Goal: Register for event/course

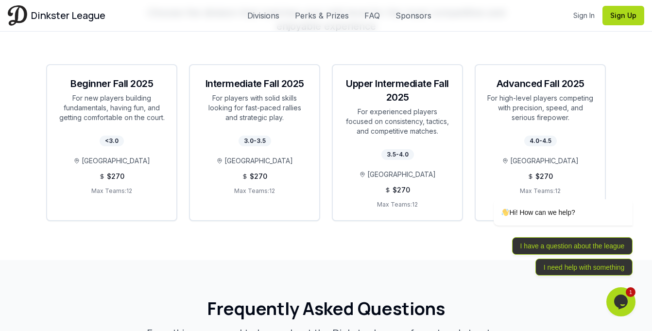
scroll to position [1831, 0]
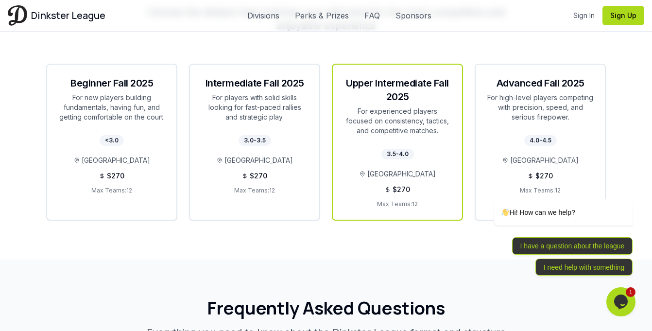
click at [425, 128] on div "Upper Intermediate Fall 2025 For experienced players focused on consistency, ta…" at bounding box center [397, 106] width 129 height 83
click at [413, 182] on div "3.5-4.0 Atlanta Pickleball Center $ 270 Max Teams: 12" at bounding box center [397, 183] width 129 height 72
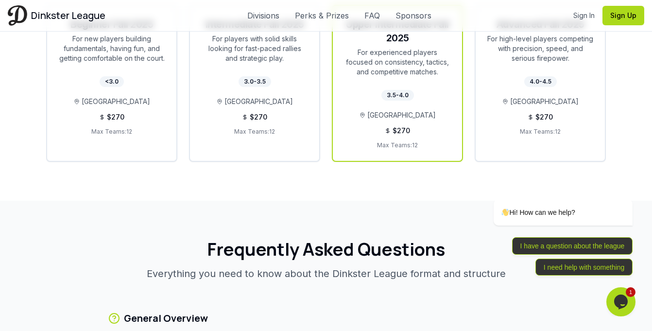
scroll to position [1906, 0]
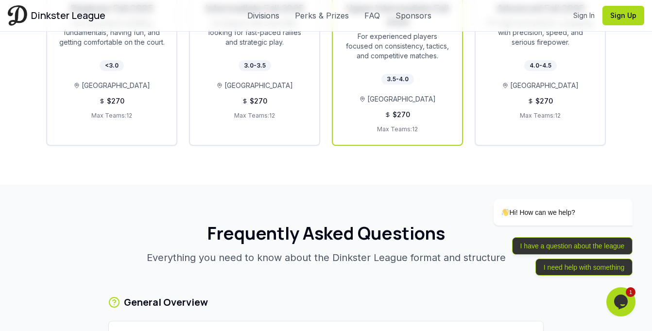
click at [408, 125] on p "Max Teams: 12" at bounding box center [398, 129] width 106 height 8
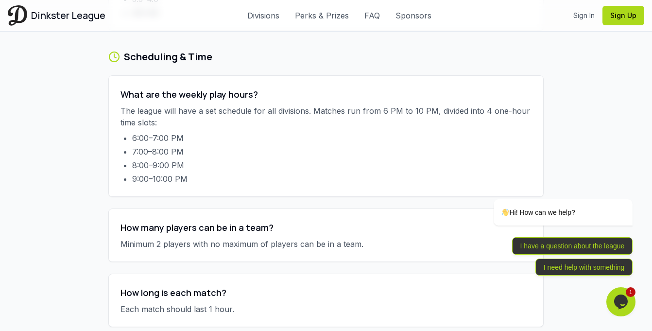
scroll to position [2395, 0]
click at [334, 238] on p "Minimum 2 players with no maximum of players can be in a team." at bounding box center [326, 244] width 411 height 12
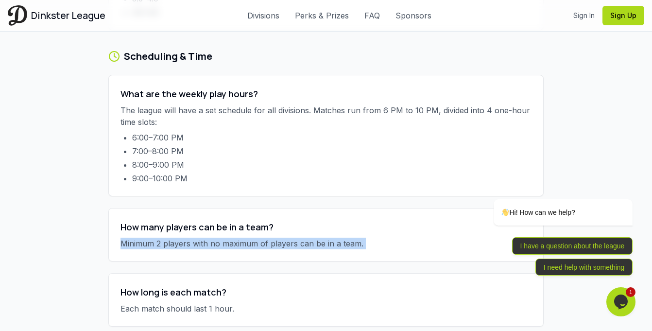
click at [334, 238] on p "Minimum 2 players with no maximum of players can be in a team." at bounding box center [326, 244] width 411 height 12
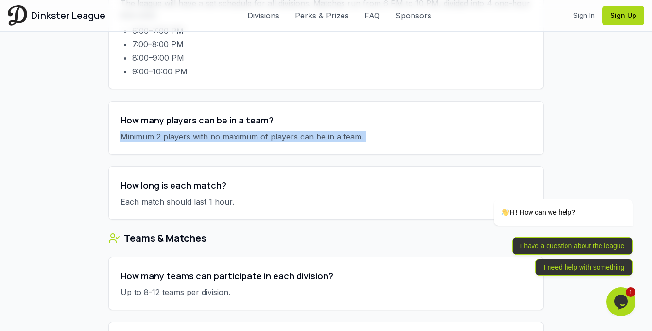
scroll to position [2503, 0]
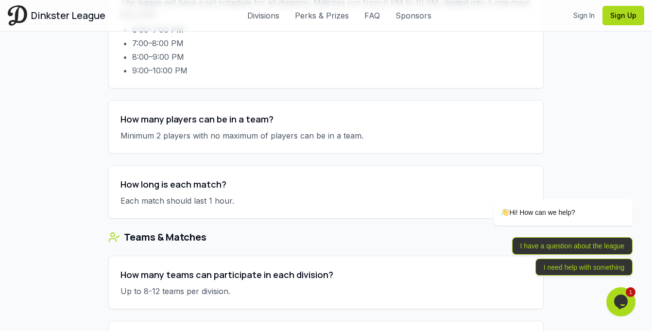
click at [383, 195] on p "Each match should last 1 hour." at bounding box center [326, 201] width 411 height 12
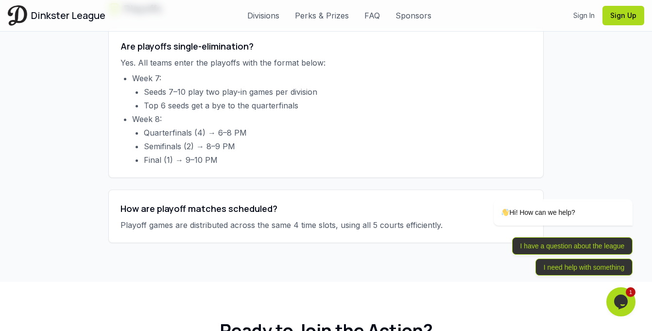
scroll to position [3375, 0]
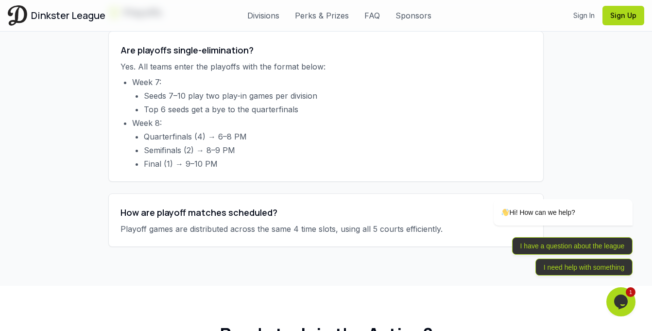
click at [212, 104] on li "Top 6 seeds get a bye to the quarterfinals" at bounding box center [338, 110] width 388 height 12
click at [248, 104] on li "Top 6 seeds get a bye to the quarterfinals" at bounding box center [338, 110] width 388 height 12
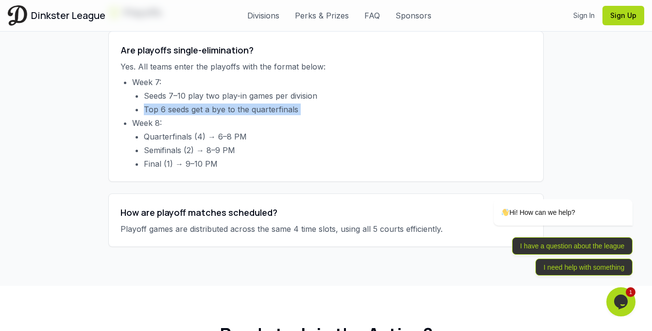
click at [248, 104] on li "Top 6 seeds get a bye to the quarterfinals" at bounding box center [338, 110] width 388 height 12
click at [213, 90] on li "Seeds 7–10 play two play-in games per division" at bounding box center [338, 96] width 388 height 12
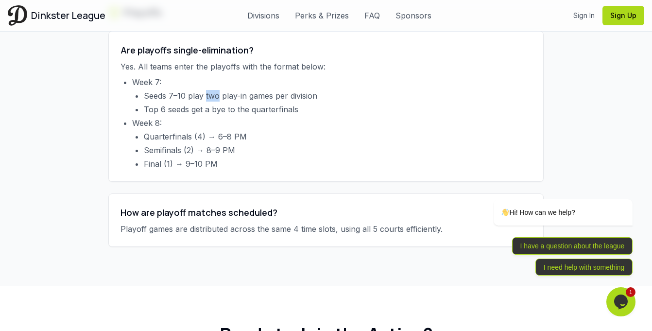
click at [213, 90] on li "Seeds 7–10 play two play-in games per division" at bounding box center [338, 96] width 388 height 12
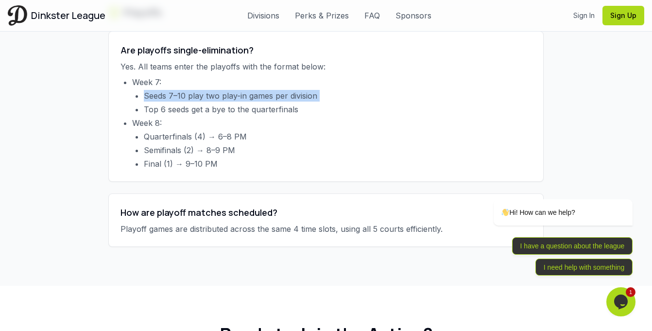
click at [213, 90] on li "Seeds 7–10 play two play-in games per division" at bounding box center [338, 96] width 388 height 12
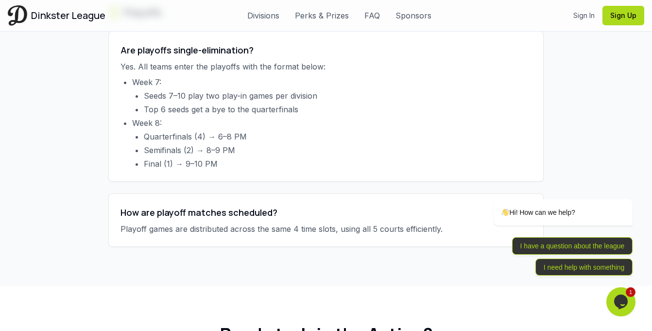
click at [281, 131] on li "Quarterfinals (4) → 6–8 PM" at bounding box center [338, 137] width 388 height 12
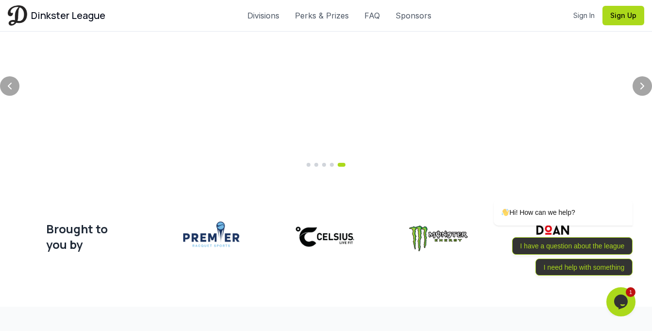
scroll to position [477, 0]
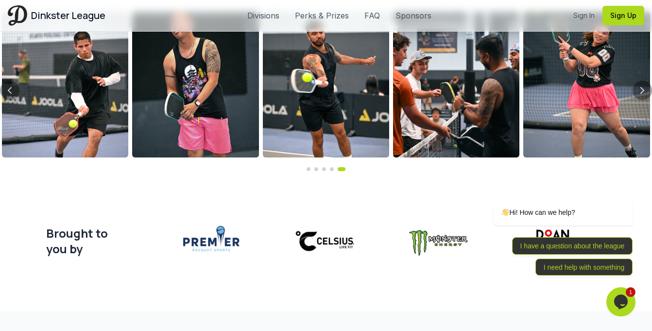
click at [311, 10] on link "Perks & Prizes" at bounding box center [322, 16] width 54 height 12
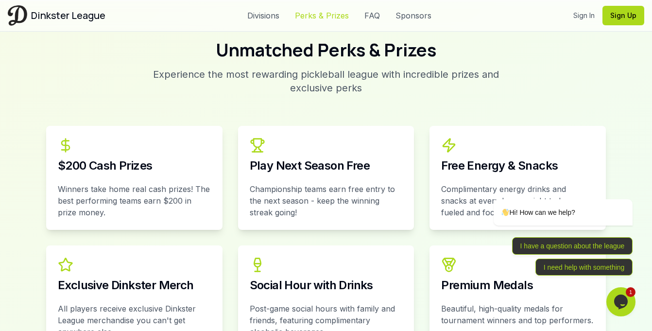
click at [315, 15] on link "Perks & Prizes" at bounding box center [322, 16] width 54 height 12
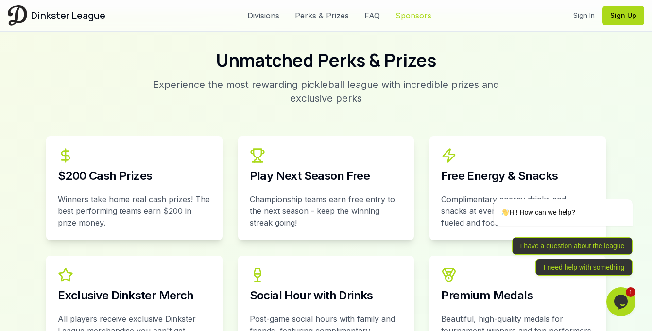
click at [411, 18] on link "Sponsors" at bounding box center [414, 16] width 36 height 12
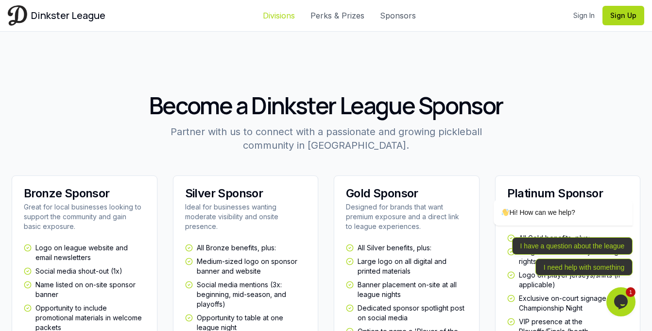
click at [281, 18] on link "Divisions" at bounding box center [279, 16] width 32 height 12
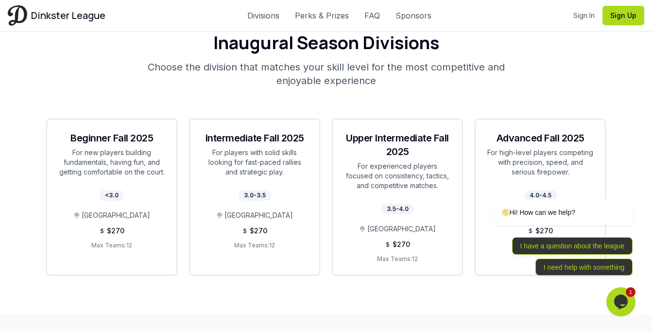
scroll to position [1778, 0]
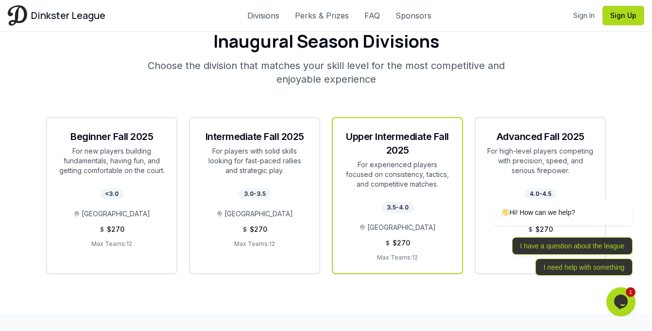
click at [431, 164] on div "For experienced players focused on consistency, tactics, and competitive matche…" at bounding box center [398, 174] width 106 height 29
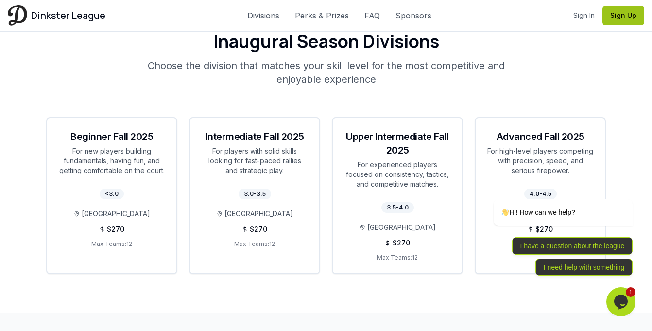
click at [617, 15] on button "Sign Up" at bounding box center [624, 15] width 42 height 19
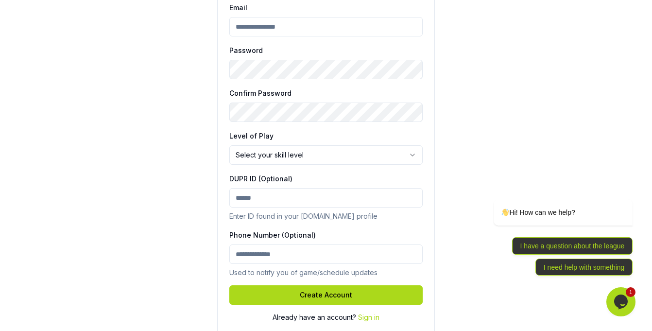
scroll to position [256, 0]
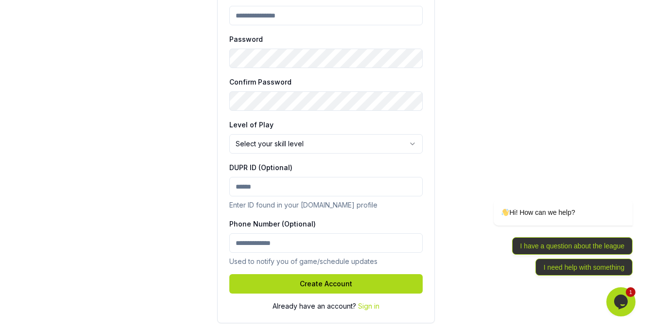
click at [259, 206] on p "Enter ID found in your [DOMAIN_NAME] profile" at bounding box center [325, 205] width 193 height 10
click at [243, 225] on label "Phone Number (Optional)" at bounding box center [272, 224] width 87 height 8
click at [243, 233] on input "Phone Number (Optional)" at bounding box center [325, 242] width 193 height 19
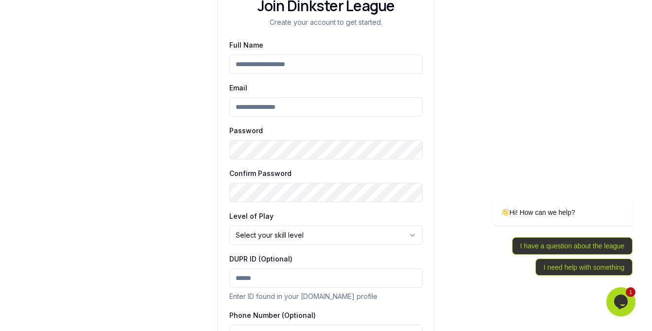
scroll to position [161, 0]
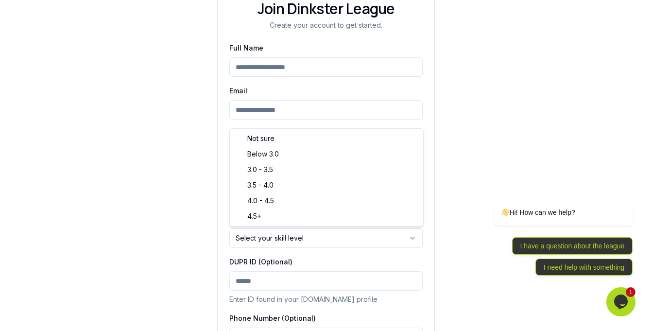
click at [254, 241] on html "Join Dinkster League Create your account to get started. Full Name Email Passwo…" at bounding box center [326, 132] width 652 height 587
select select "*******"
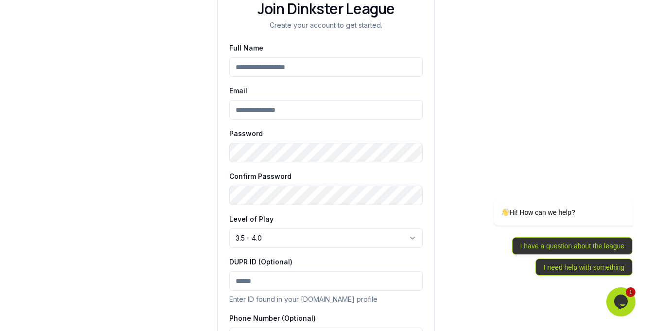
click at [178, 162] on div "Join Dinkster League Create your account to get started. Full Name Email Passwo…" at bounding box center [326, 132] width 652 height 587
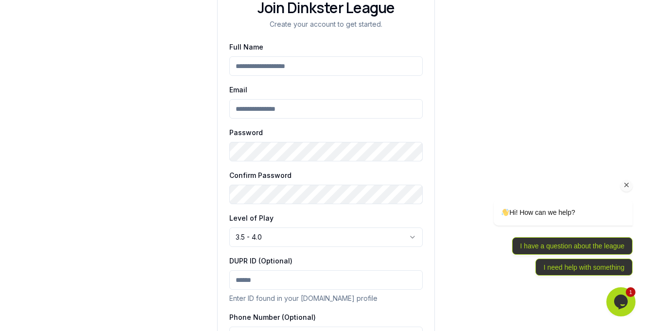
scroll to position [256, 0]
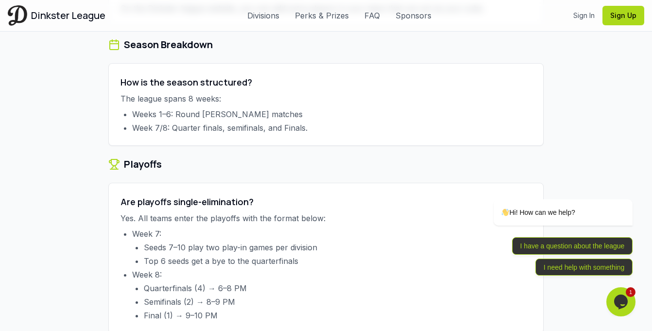
scroll to position [3225, 0]
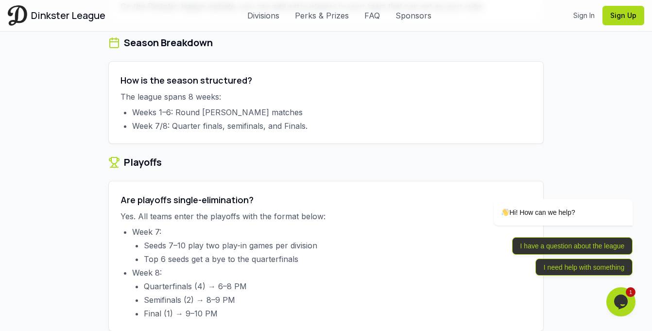
click at [219, 280] on li "Quarterfinals (4) → 6–8 PM" at bounding box center [338, 286] width 388 height 12
click at [272, 280] on li "Quarterfinals (4) → 6–8 PM" at bounding box center [338, 286] width 388 height 12
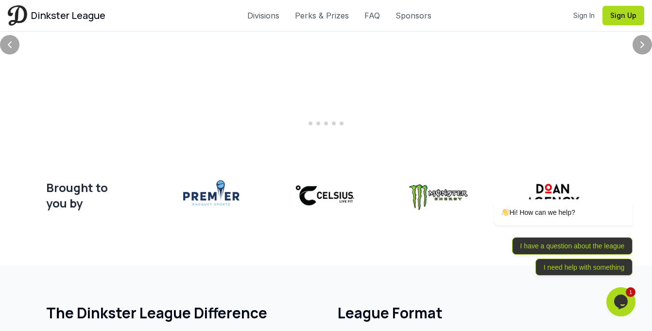
scroll to position [723, 0]
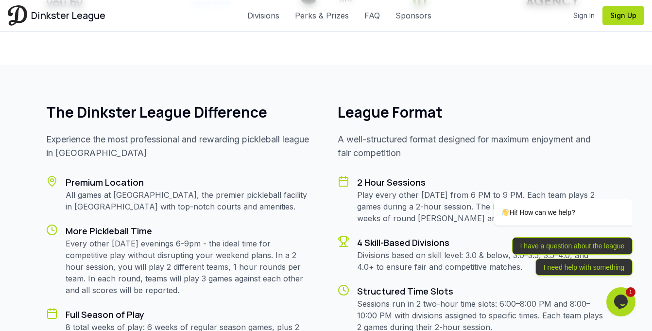
click at [345, 108] on h2 "League Format" at bounding box center [472, 112] width 268 height 17
click at [344, 141] on p "A well-structured format designed for maximum enjoyment and fair competition" at bounding box center [472, 146] width 268 height 27
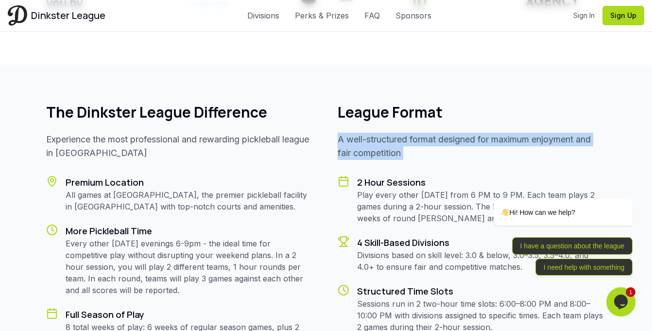
click at [344, 141] on p "A well-structured format designed for maximum enjoyment and fair competition" at bounding box center [472, 146] width 268 height 27
click at [343, 175] on icon at bounding box center [344, 181] width 12 height 12
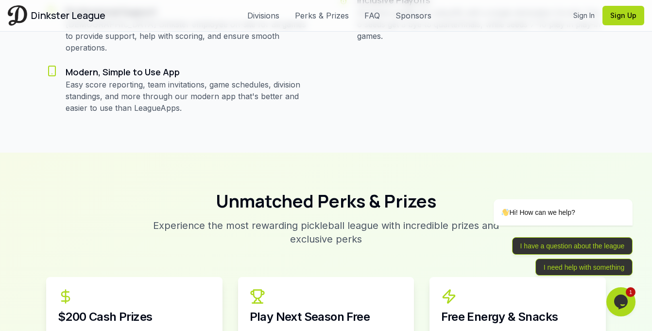
scroll to position [1135, 0]
click at [319, 191] on h2 "Unmatched Perks & Prizes" at bounding box center [326, 200] width 560 height 19
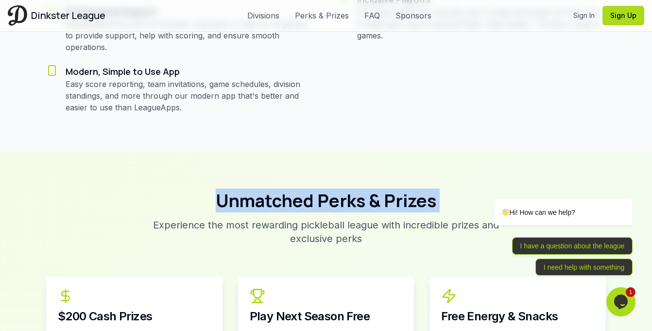
click at [319, 191] on h2 "Unmatched Perks & Prizes" at bounding box center [326, 200] width 560 height 19
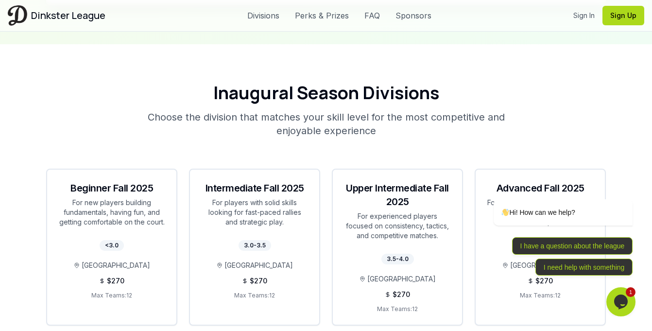
scroll to position [1770, 0]
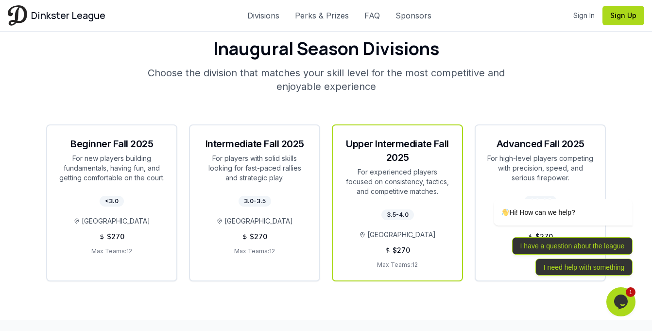
click at [392, 171] on div "For experienced players focused on consistency, tactics, and competitive matche…" at bounding box center [398, 181] width 106 height 29
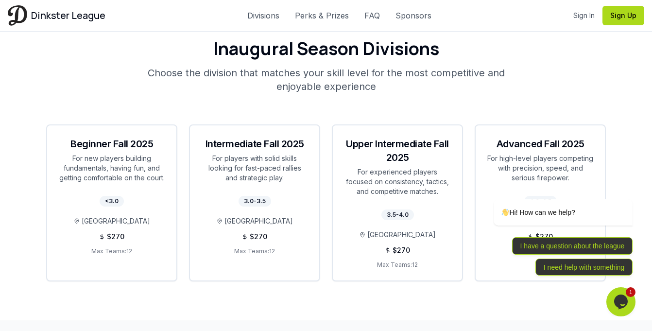
click at [624, 303] on icon "Chat widget" at bounding box center [621, 301] width 14 height 15
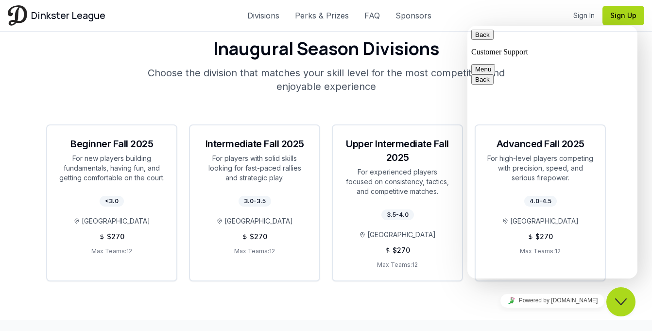
click at [622, 305] on icon "Close Chat This icon closes the chat window." at bounding box center [621, 302] width 12 height 12
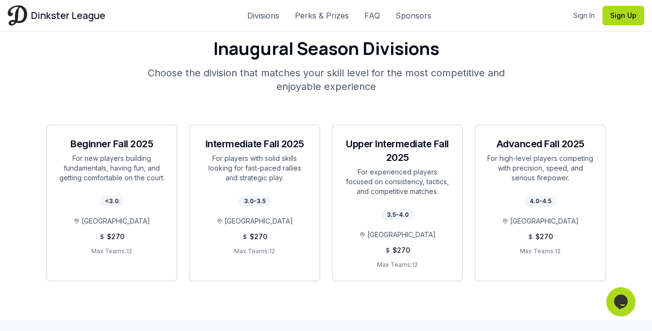
click at [626, 299] on icon "Chat widget" at bounding box center [621, 301] width 14 height 15
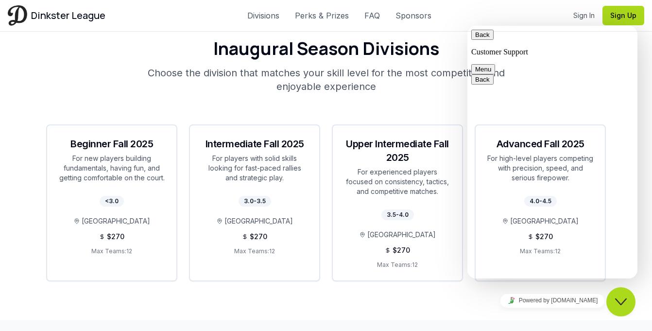
click at [386, 303] on section "Inaugural Season Divisions Choose the division that matches your skill level fo…" at bounding box center [326, 160] width 652 height 320
click at [484, 39] on button "Back" at bounding box center [482, 35] width 22 height 10
click at [440, 82] on div "Inaugural Season Divisions Choose the division that matches your skill level fo…" at bounding box center [326, 160] width 560 height 242
